Goal: Task Accomplishment & Management: Complete application form

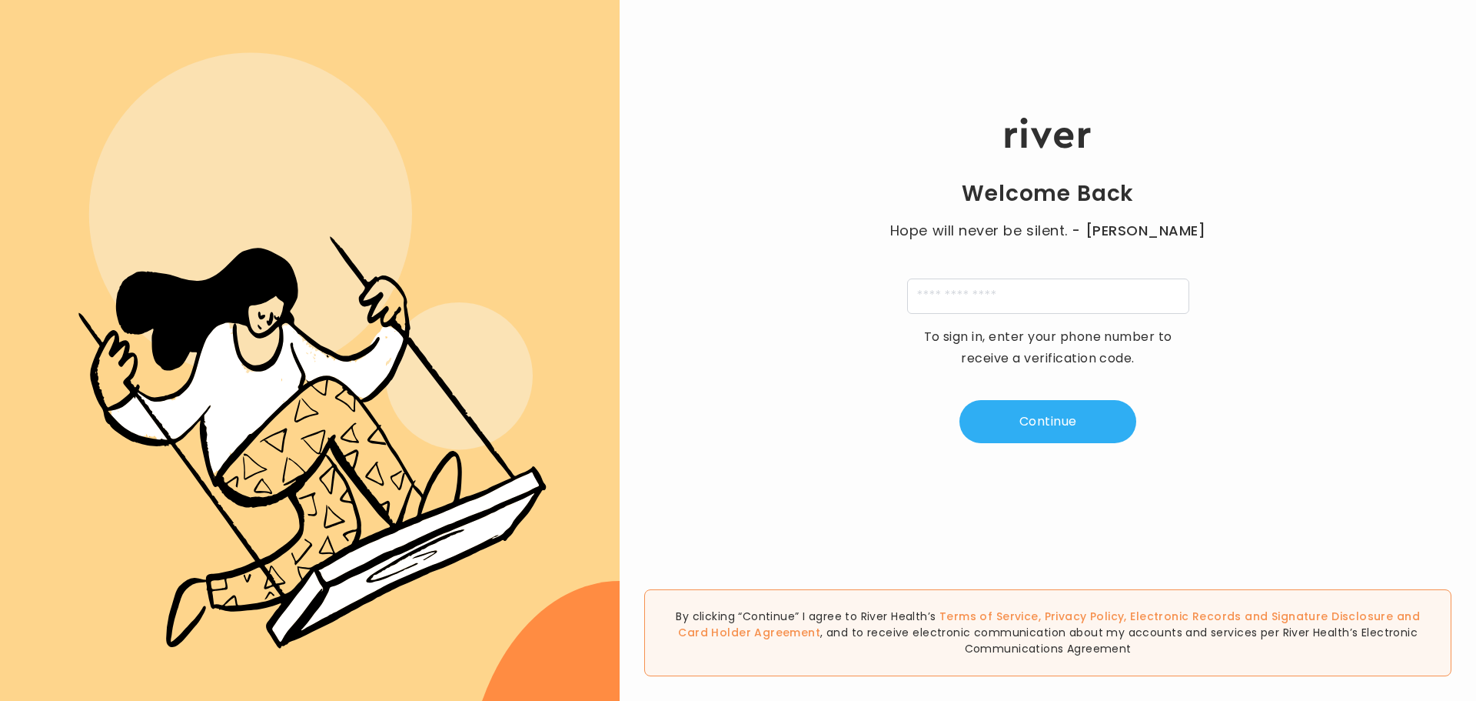
click at [1060, 271] on div "Welcome Back Hope will never be silent. - [PERSON_NAME] To sign in, enter your …" at bounding box center [1048, 280] width 857 height 421
click at [1055, 291] on input "tel" at bounding box center [1048, 295] width 282 height 35
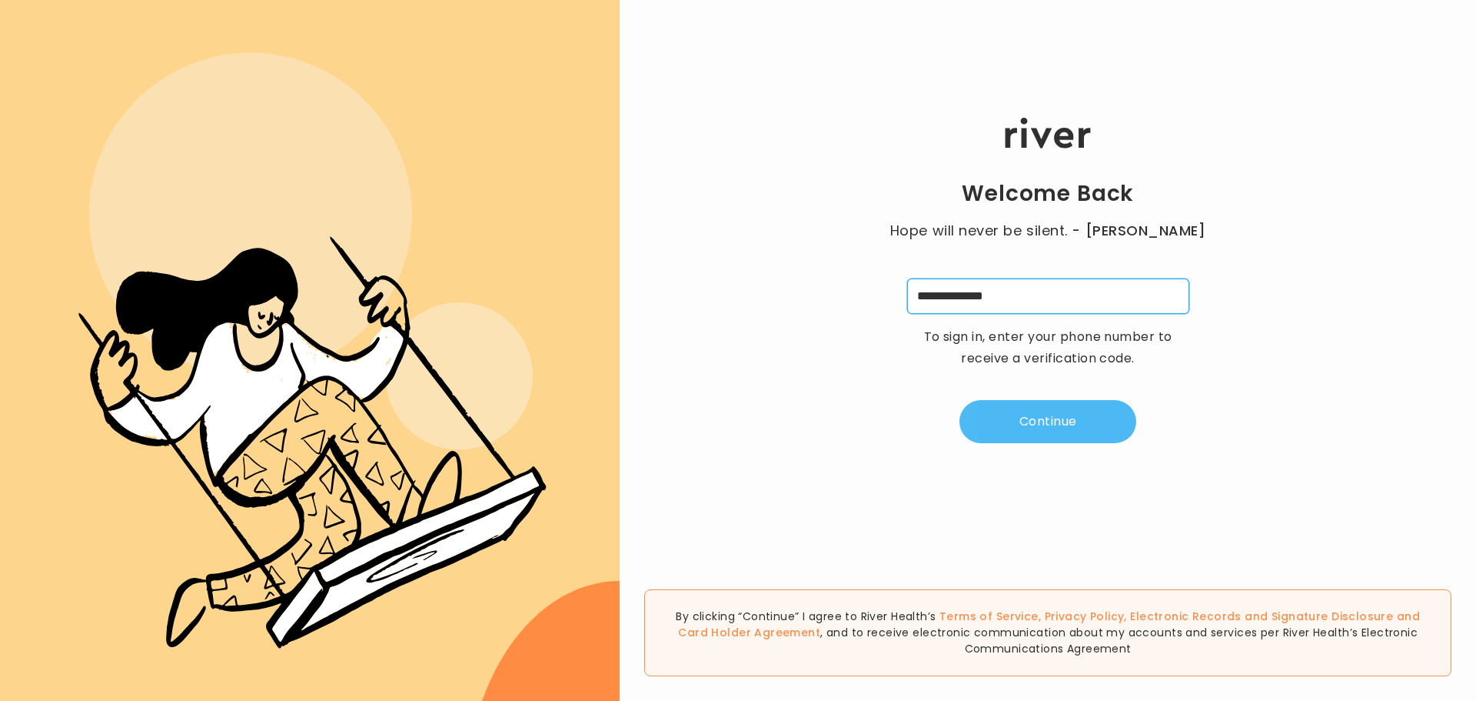
type input "**********"
click at [1040, 424] on button "Continue" at bounding box center [1048, 421] width 177 height 43
type input "*"
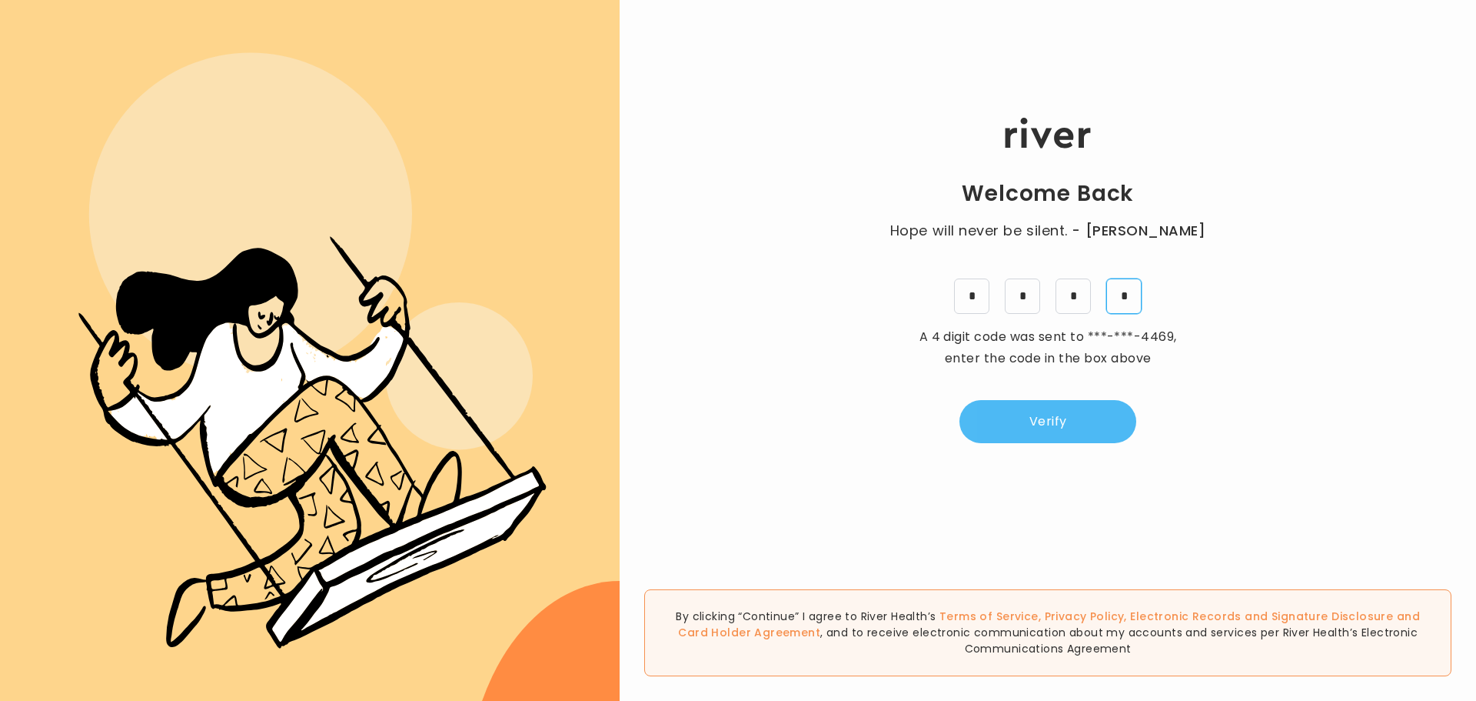
type input "*"
click at [1040, 424] on button "Verify" at bounding box center [1048, 421] width 177 height 43
